Goal: Information Seeking & Learning: Learn about a topic

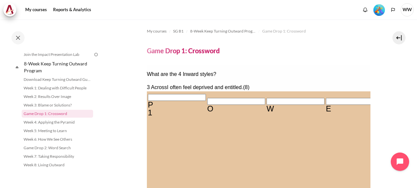
drag, startPoint x: 155, startPoint y: 98, endPoint x: 183, endPoint y: 97, distance: 28.3
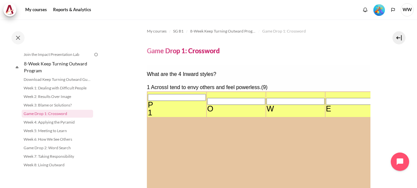
type input "POWERLES＿"
type input "＿＿T＿＿＿＿＿＿＿＿＿＿＿"
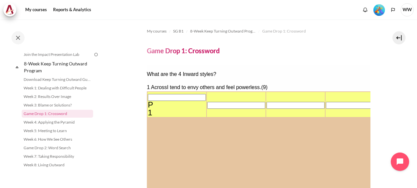
type input "＿＿＿＿＿＿＿＿＿"
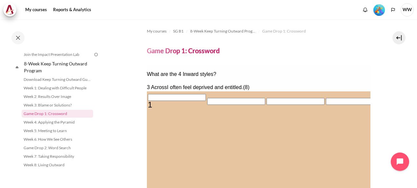
type input "EN＿＿＿＿＿＿"
type input "＿＿＿＿＿＿＿＿＿＿＿＿＿＿"
type input "＿＿＿＿＿＿＿＿"
click at [156, 99] on input "Row 1, Column 1. 1 Across. I tend to envy others and feel powerless., Letter 1 …" at bounding box center [177, 97] width 58 height 7
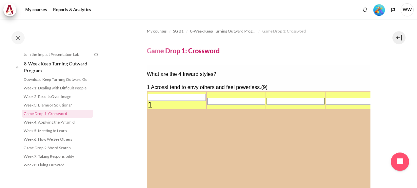
type input "H＿＿＿＿＿＿＿＿"
type input "HE＿＿＿＿＿＿＿"
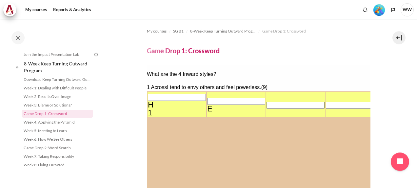
type input "HEL＿＿＿＿＿＿"
type input "HELP＿＿＿＿＿"
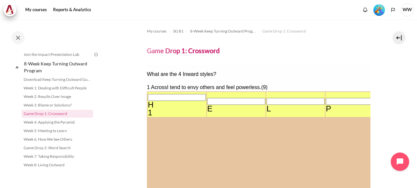
type input "HELPL＿＿＿＿"
type input "HELPLE＿＿＿"
type input "HELPLES＿＿"
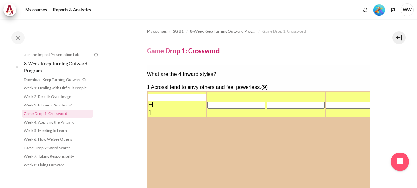
type input "＿＿＿＿＿＿＿＿＿"
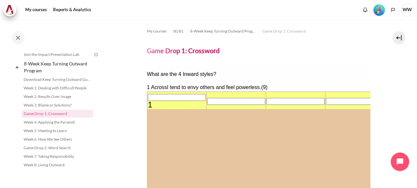
type input "W＿＿＿＿＿＿＿＿"
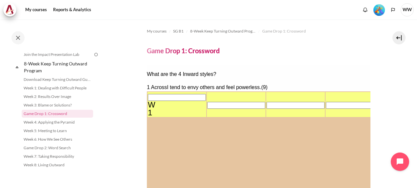
type input "WO＿＿＿＿＿＿＿"
type input "WOR＿＿＿＿＿＿"
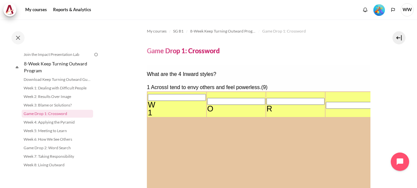
type input "WORS＿＿＿＿＿"
type input "WORSE＿＿＿＿"
type input "WORSET＿＿＿"
type input "WORSETH＿＿"
type input "WORSETHA＿"
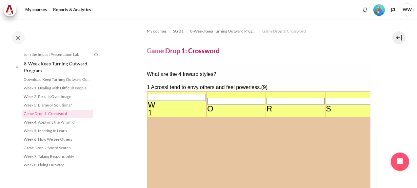
type input "WORSETHAN"
type input "N＿＿＿＿＿＿＿＿＿＿＿＿＿"
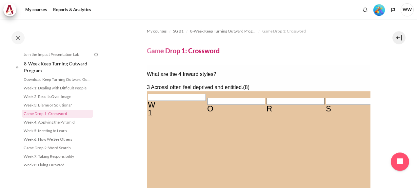
type input "E＿＿＿＿＿＿＿"
type input "EN＿＿＿＿＿＿"
type input "ENT＿＿＿＿＿"
type input "N＿T＿＿＿＿＿＿＿＿＿＿＿"
type input "ENTI＿＿＿＿"
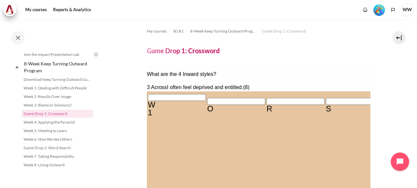
type input "ENTIT＿＿＿"
type input "ENTITL＿＿"
type input "ENTITLE＿"
type input "ENTITLED"
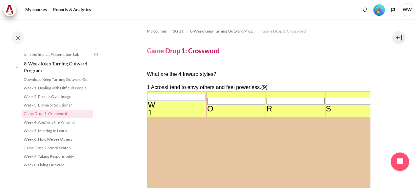
type input "WORSETHA＿"
type input "＿＿T＿＿＿＿＿＿＿＿＿＿＿"
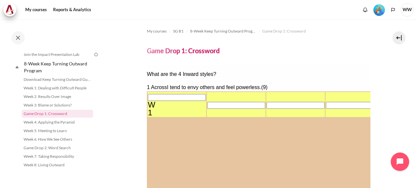
type input "＿＿＿＿＿＿＿＿＿"
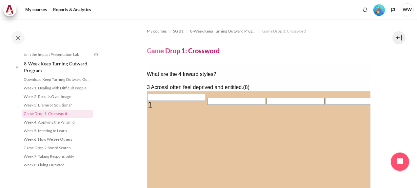
type input "EN＿＿＿＿＿＿"
type input "＿＿＿＿＿＿＿＿＿＿＿＿＿＿"
type input "＿＿＿＿＿＿＿＿"
click at [157, 99] on input "Row 1, Column 1. 1 Across. I tend to envy others and feel powerless., Letter 1 …" at bounding box center [177, 97] width 58 height 7
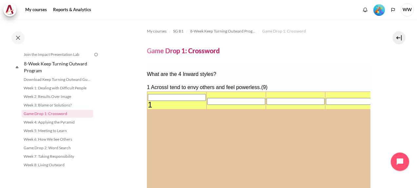
type input "W＿＿＿＿＿＿＿＿"
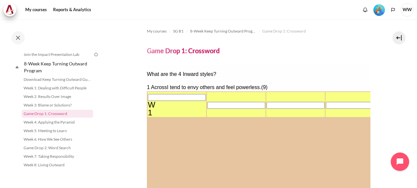
type input "WO＿＿＿＿＿＿＿"
type input "WOR＿＿＿＿＿＿"
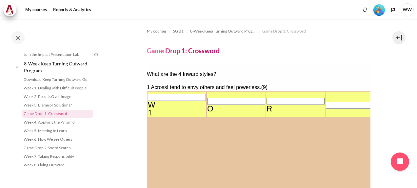
type input "WORS＿＿＿＿＿"
type input "WORSE＿＿＿＿"
type input "WORSE＿T＿＿"
type input "WORSE＿TH＿"
type input "WORSE＿THA"
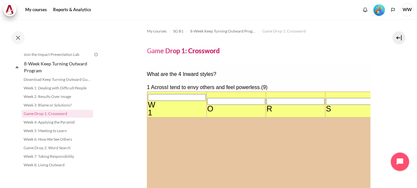
type input "A＿＿＿＿＿＿＿＿＿＿＿＿＿"
type input "WORSE＿TH＿"
type input "＿＿＿＿＿＿＿＿＿＿＿＿＿＿"
type input "WORSE＿＿＿＿"
type input "WORSET＿＿＿"
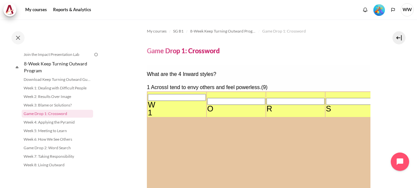
type input "WORSETH＿＿"
type input "WORSETHA＿"
type input "WORSETHAN"
type input "N＿＿＿＿＿＿＿＿＿＿＿＿＿"
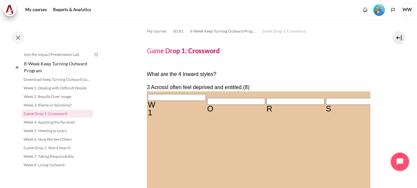
type input "I＿＿＿＿＿＿＿"
type input "ID＿＿＿＿＿＿"
type input "IDE＿＿＿＿＿"
type input "N＿E＿＿＿＿＿＿＿＿＿＿＿"
type input "IDES＿＿＿＿"
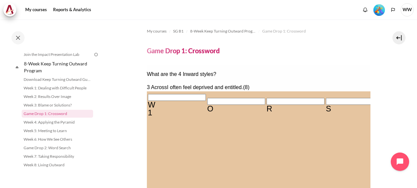
type input "IDESE＿＿＿"
type input "IDESER＿＿"
type input "IDESERV＿"
type input "IDESERVE"
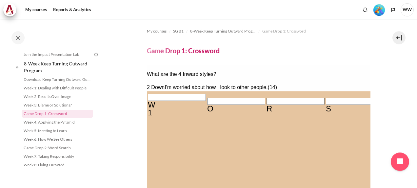
type input "NEE＿＿＿＿＿＿＿＿＿＿＿"
type input "NEED＿＿＿＿＿＿＿＿＿＿"
type input "NEEDT＿＿＿＿＿＿＿＿＿"
type input "NEEDTO＿＿＿＿＿＿＿＿"
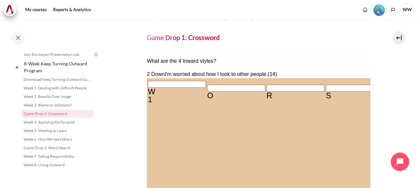
type input "NEEDTOB＿＿＿＿＿＿＿"
type input "＿＿＿＿E＿＿＿＿＿"
type input "NEEDTOBE＿＿＿＿＿＿"
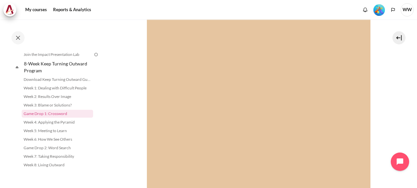
type input "NEEDTOBES＿＿＿＿＿"
type input "NEEDTOBESE＿＿＿＿"
type input "NEEDTOBESEE＿＿＿"
type input "NEEDTOBESEEN＿＿"
type input "NEEDTOBESEENA＿"
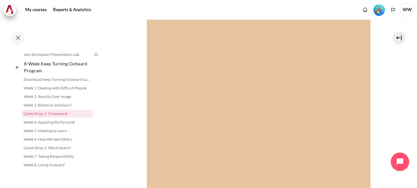
scroll to position [200, 0]
type input "NEEDTOBESEENAS"
click at [385, 132] on input "Crossword grid. Use arrow keys to navigate and keyboard to enter characters. Us…" at bounding box center [414, 135] width 58 height 7
type input "B＿＿＿E＿＿＿＿＿"
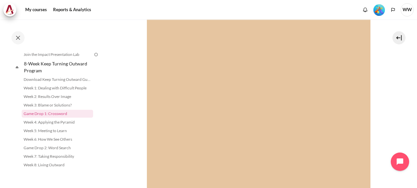
type input "BE＿＿E＿＿＿＿＿"
type input "BET＿E＿＿＿＿＿"
type input "BETTE＿＿＿＿＿"
type input "BETTER＿＿＿＿"
type input "BETTERT＿＿＿"
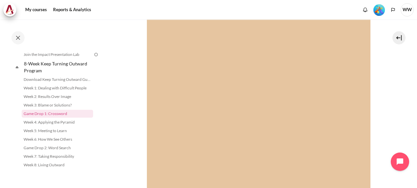
type input "BETTERTH＿＿"
type input "BETTERTHA＿"
type input "BETTERTHAN"
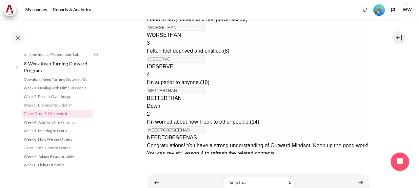
scroll to position [390, 0]
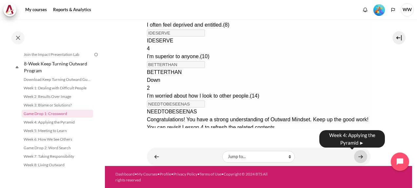
click at [354, 156] on link "Content" at bounding box center [360, 156] width 13 height 13
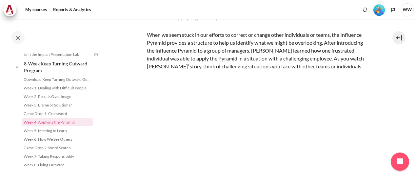
scroll to position [98, 0]
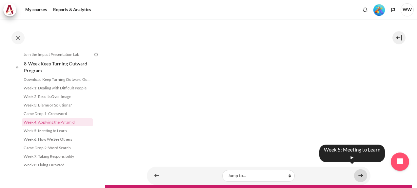
click at [355, 172] on link "Content" at bounding box center [360, 175] width 13 height 13
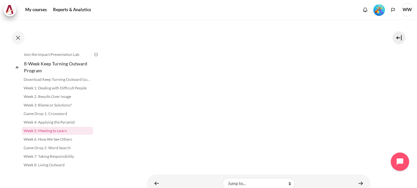
scroll to position [123, 0]
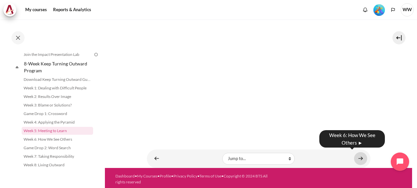
click at [354, 153] on link "Content" at bounding box center [360, 158] width 13 height 13
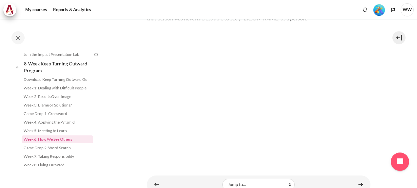
scroll to position [98, 0]
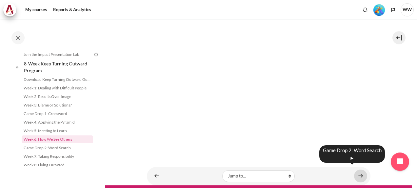
click at [361, 173] on link "Content" at bounding box center [360, 175] width 13 height 13
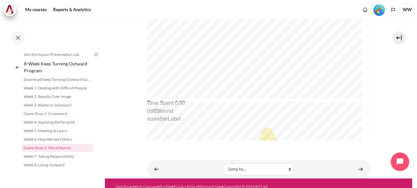
scroll to position [230, 0]
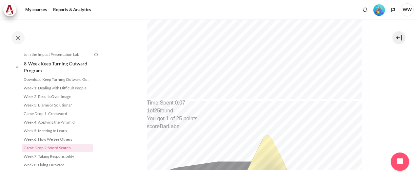
scroll to position [295, 0]
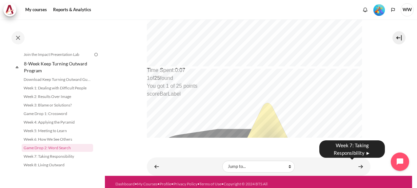
drag, startPoint x: 359, startPoint y: 163, endPoint x: 332, endPoint y: 153, distance: 28.3
click at [359, 163] on link "Content" at bounding box center [360, 166] width 13 height 13
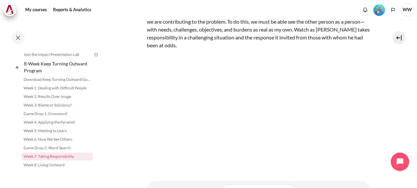
scroll to position [87, 0]
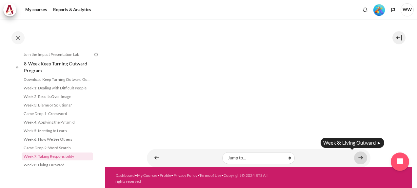
click at [358, 158] on link "Content" at bounding box center [360, 157] width 13 height 13
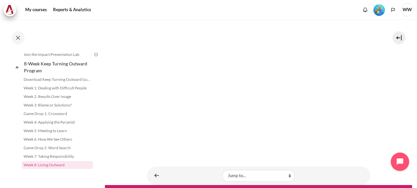
scroll to position [115, 0]
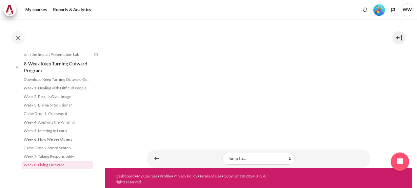
click at [306, 138] on div "My courses SG B1 8-Week Keep Turning Outward Program Week 8: Living Outward Wee…" at bounding box center [259, 36] width 224 height 264
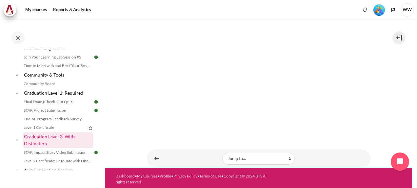
scroll to position [804, 0]
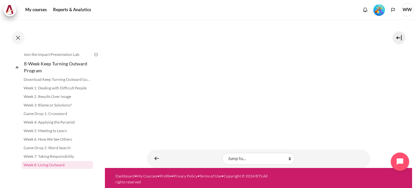
click at [328, 153] on div "Jump to... Jump to... Getting Started with Our 'Smart-Learning' Platform Why Ou…" at bounding box center [258, 159] width 217 height 12
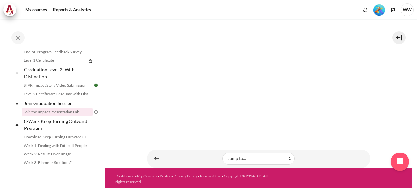
click at [59, 116] on link "Join the Impact Presentation Lab" at bounding box center [58, 112] width 72 height 8
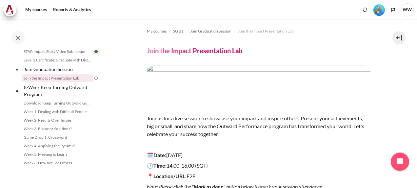
scroll to position [804, 0]
